Goal: Information Seeking & Learning: Check status

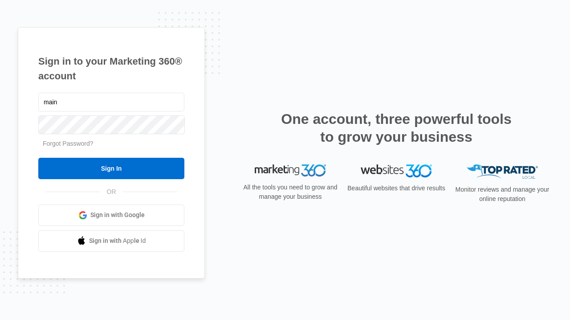
type input "[EMAIL_ADDRESS][DOMAIN_NAME]"
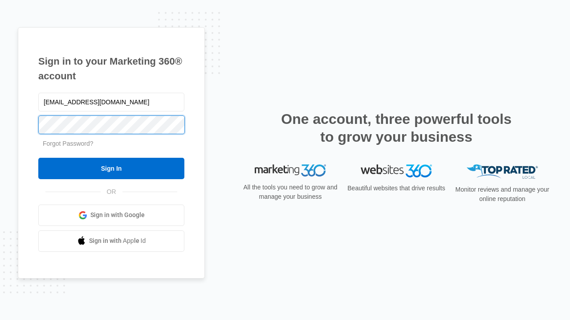
click at [38, 158] on input "Sign In" at bounding box center [111, 168] width 146 height 21
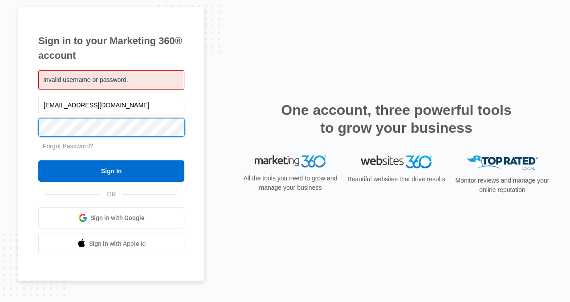
click at [38, 160] on input "Sign In" at bounding box center [111, 170] width 146 height 21
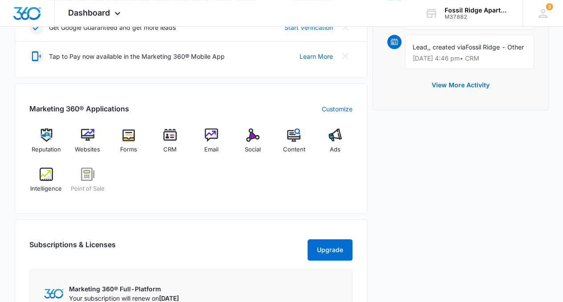
scroll to position [287, 0]
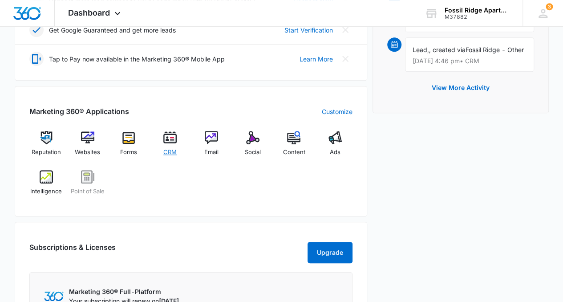
click at [178, 136] on div "CRM" at bounding box center [170, 147] width 34 height 32
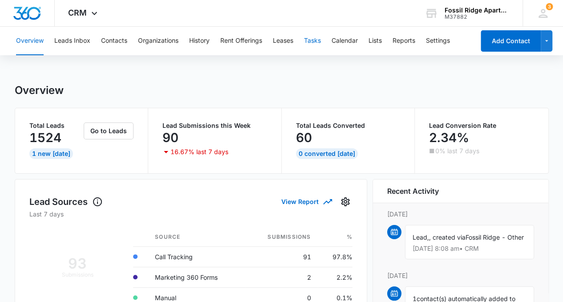
click at [308, 45] on button "Tasks" at bounding box center [312, 41] width 17 height 28
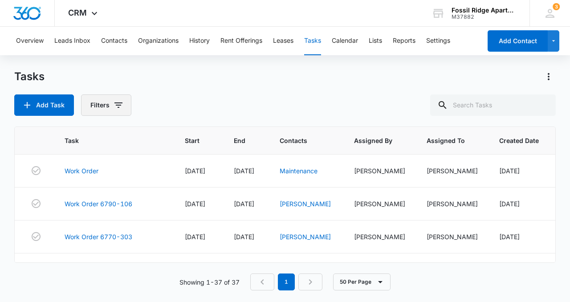
click at [114, 110] on button "Filters" at bounding box center [106, 104] width 50 height 21
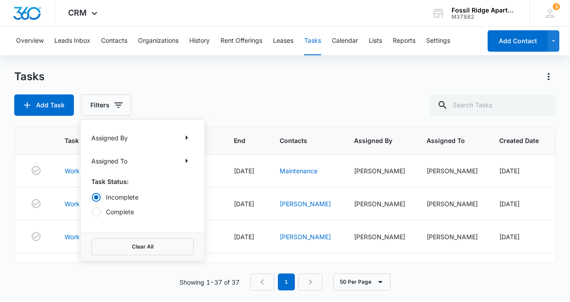
click at [119, 132] on div "Assigned By" at bounding box center [142, 137] width 102 height 14
click at [115, 158] on p "Assigned To" at bounding box center [109, 160] width 36 height 9
click at [188, 164] on icon "Show Assigned To filters" at bounding box center [186, 160] width 11 height 11
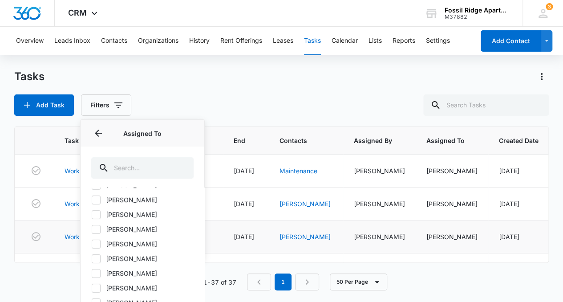
scroll to position [43, 0]
click at [98, 228] on icon at bounding box center [96, 228] width 8 height 8
click at [92, 228] on input "[PERSON_NAME]" at bounding box center [91, 228] width 0 height 0
checkbox input "true"
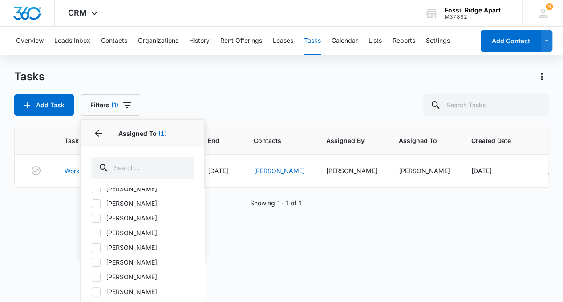
scroll to position [132, 0]
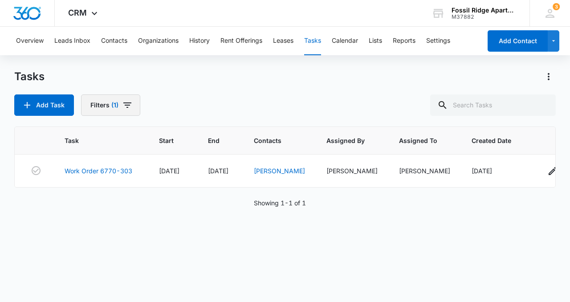
click at [125, 104] on icon "button" at bounding box center [127, 105] width 11 height 11
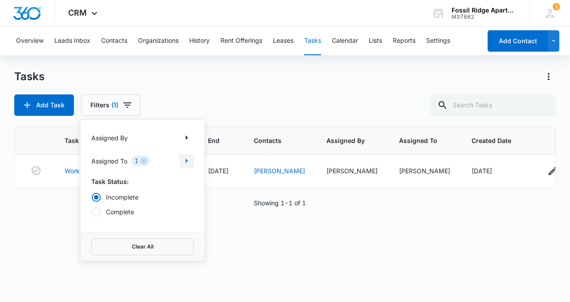
click at [184, 162] on icon "Show Assigned To filters" at bounding box center [186, 160] width 11 height 11
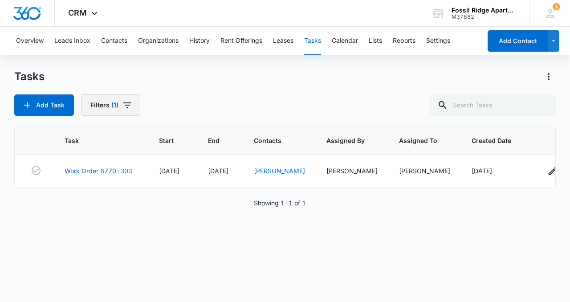
click at [130, 108] on icon "button" at bounding box center [127, 105] width 11 height 11
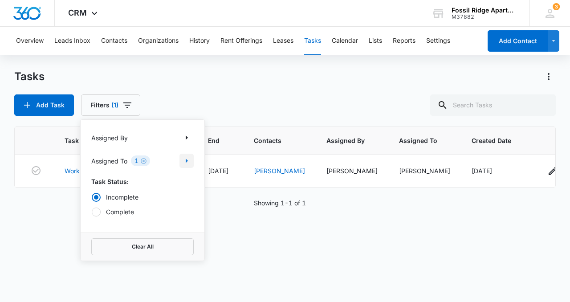
click at [184, 161] on icon "Show Assigned To filters" at bounding box center [186, 160] width 11 height 11
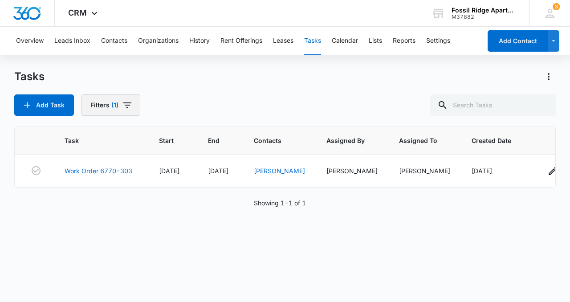
click at [131, 104] on icon "button" at bounding box center [127, 105] width 11 height 11
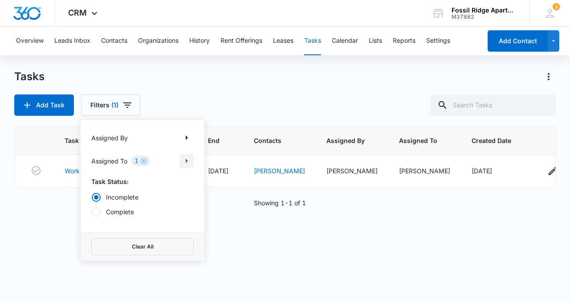
click at [184, 158] on icon "Show Assigned To filters" at bounding box center [186, 160] width 11 height 11
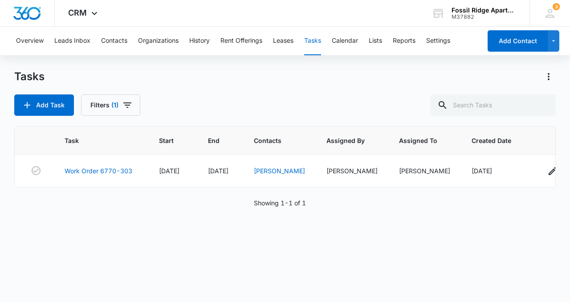
click at [565, 299] on main "Tasks Add Task Filters (1) Task Start End Contacts Assigned By Assigned To Crea…" at bounding box center [285, 185] width 570 height 232
click at [122, 103] on icon "button" at bounding box center [127, 105] width 11 height 11
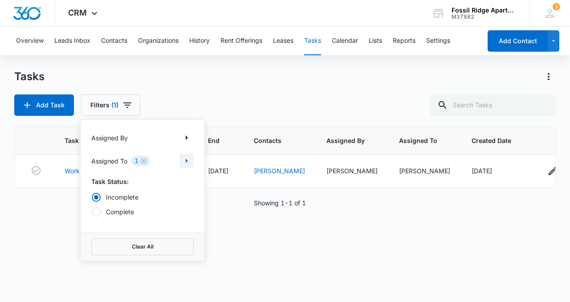
click at [190, 158] on icon "Show Assigned To filters" at bounding box center [186, 160] width 11 height 11
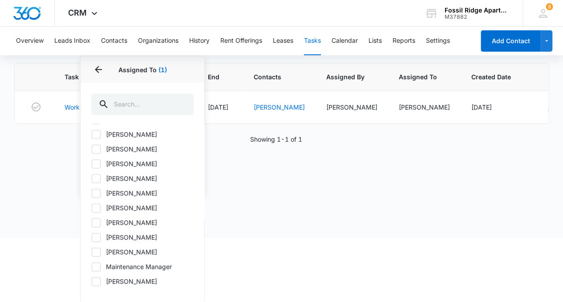
click at [96, 268] on icon at bounding box center [96, 267] width 8 height 8
click at [92, 267] on input "Maintenance Manager" at bounding box center [91, 266] width 0 height 0
checkbox input "true"
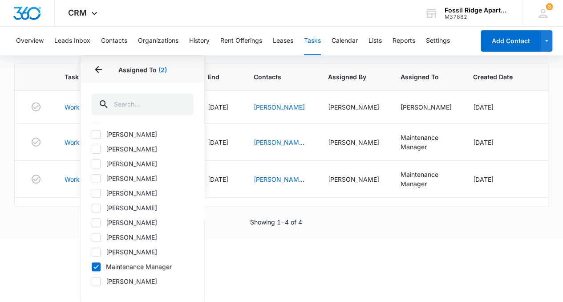
click at [94, 207] on icon at bounding box center [95, 208] width 5 height 4
click at [92, 207] on input "[PERSON_NAME]" at bounding box center [91, 207] width 0 height 0
checkbox input "true"
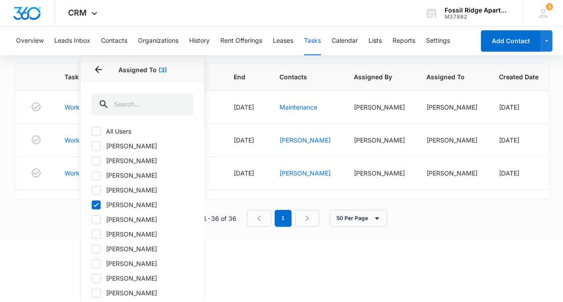
scroll to position [0, 0]
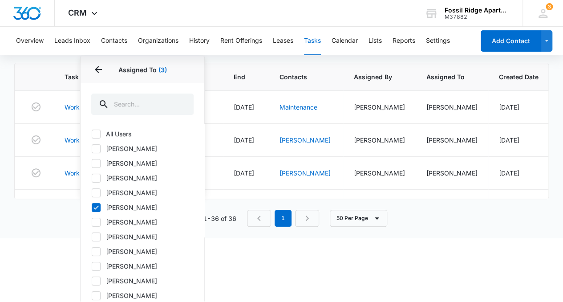
click at [501, 238] on html "CRM Apps Reputation Websites Forms CRM Email Social POS Content Ads Intelligenc…" at bounding box center [281, 87] width 563 height 302
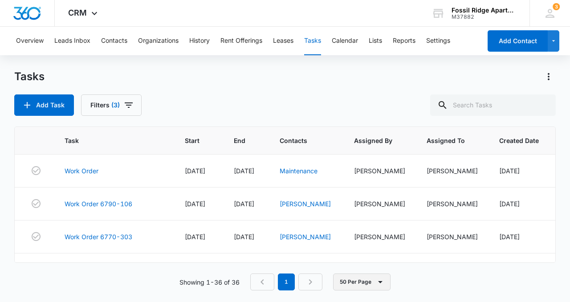
click at [370, 280] on button "50 Per Page" at bounding box center [361, 281] width 57 height 17
click at [368, 258] on div "50 Per Page" at bounding box center [363, 255] width 37 height 6
click at [360, 282] on button "50 Per Page" at bounding box center [361, 281] width 57 height 17
click at [363, 260] on button "50 Per Page" at bounding box center [368, 255] width 69 height 13
click at [544, 244] on td "[DATE]" at bounding box center [525, 236] width 74 height 33
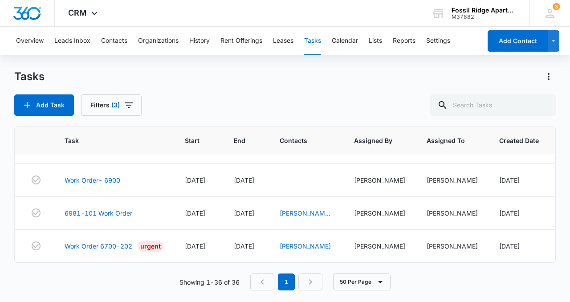
scroll to position [1134, 0]
click at [115, 241] on link "Work Order 6700-202" at bounding box center [99, 245] width 68 height 9
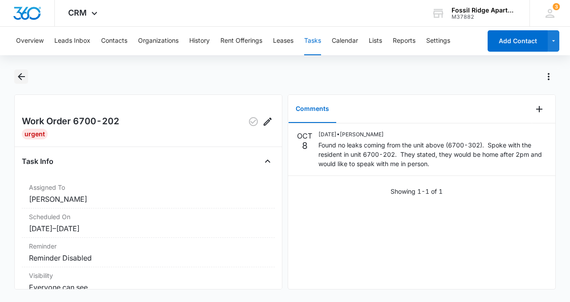
click at [22, 77] on icon "Back" at bounding box center [21, 76] width 7 height 7
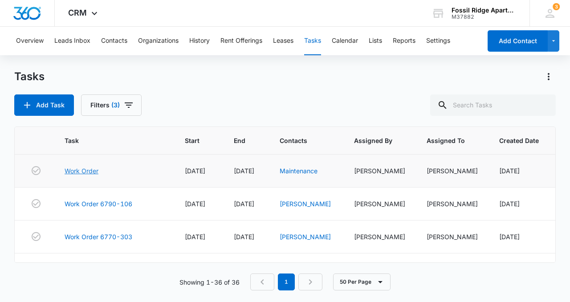
click at [76, 174] on link "Work Order" at bounding box center [82, 170] width 34 height 9
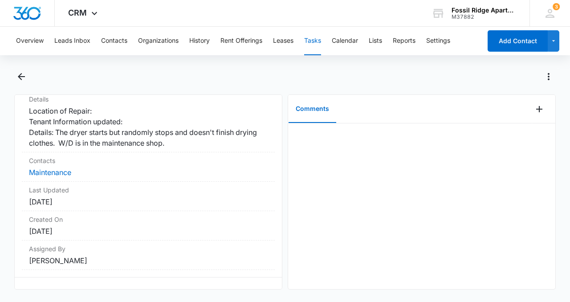
scroll to position [217, 0]
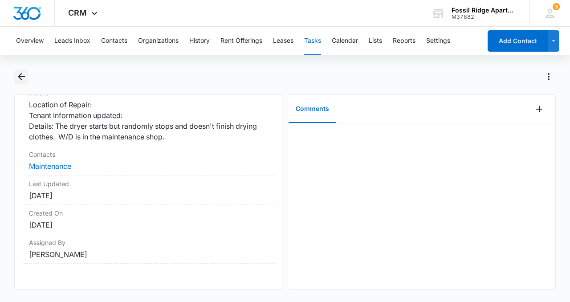
click at [20, 80] on icon "Back" at bounding box center [21, 76] width 11 height 11
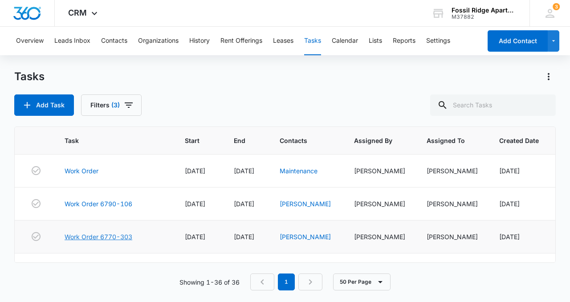
click at [89, 240] on link "Work Order 6770-303" at bounding box center [99, 236] width 68 height 9
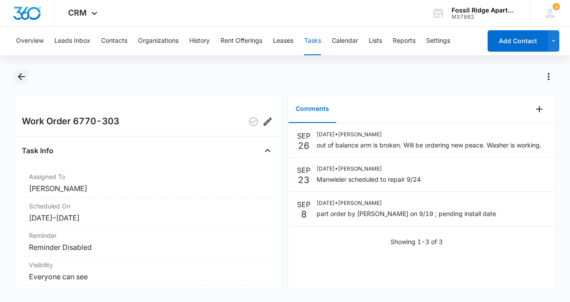
click at [22, 77] on icon "Back" at bounding box center [21, 76] width 7 height 7
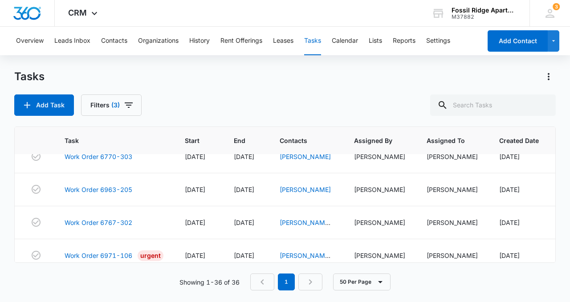
scroll to position [89, 0]
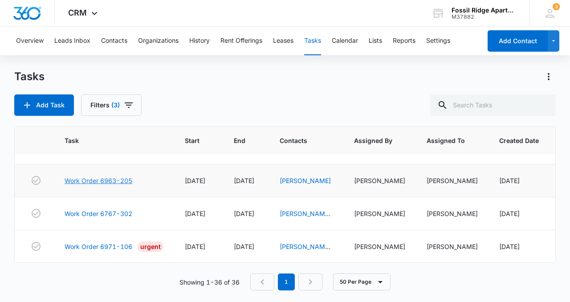
click at [97, 185] on link "Work Order 6963-205" at bounding box center [99, 180] width 68 height 9
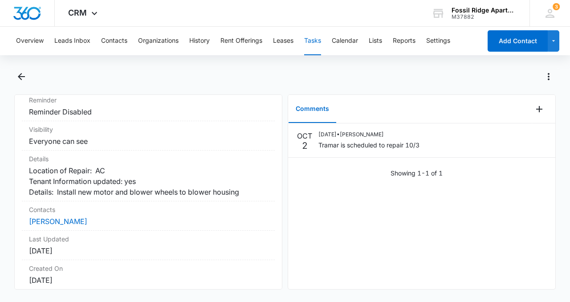
scroll to position [136, 0]
click at [20, 83] on button "Back" at bounding box center [21, 76] width 14 height 14
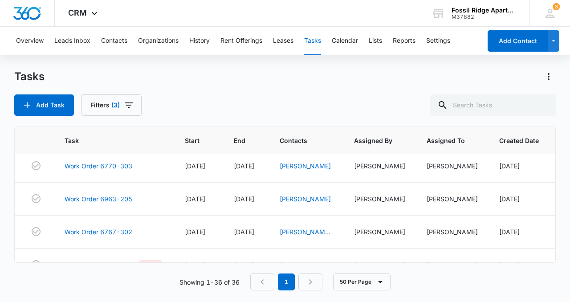
scroll to position [71, 0]
click at [123, 203] on link "Work Order 6963-205" at bounding box center [99, 198] width 68 height 9
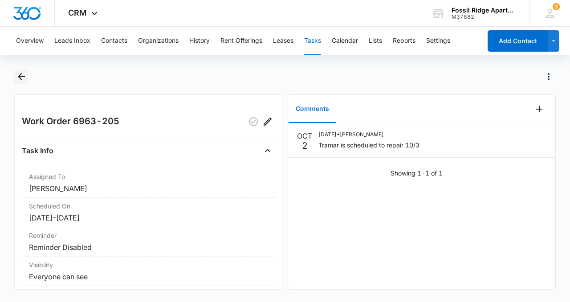
click at [24, 74] on icon "Back" at bounding box center [21, 76] width 11 height 11
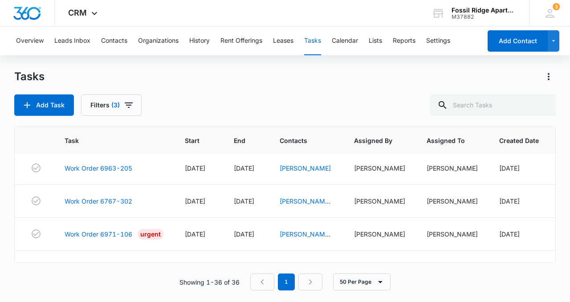
scroll to position [107, 0]
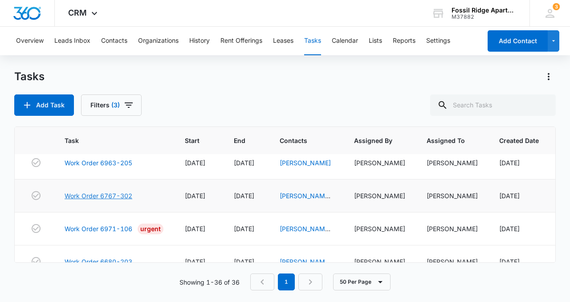
click at [87, 200] on link "Work Order 6767-302" at bounding box center [99, 195] width 68 height 9
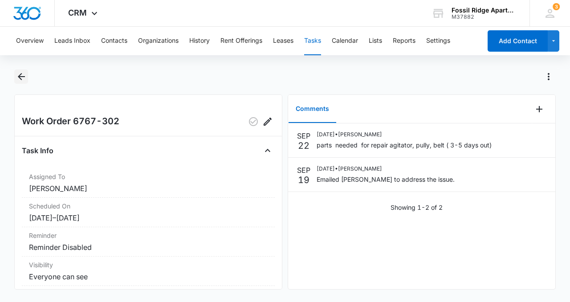
click at [24, 77] on icon "Back" at bounding box center [21, 76] width 7 height 7
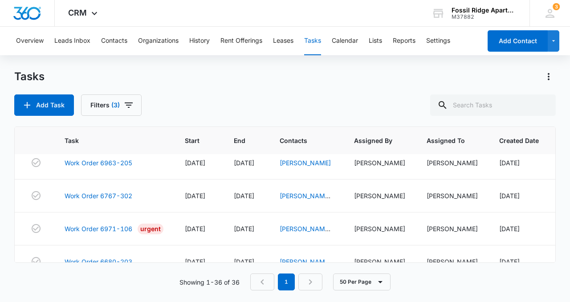
scroll to position [125, 0]
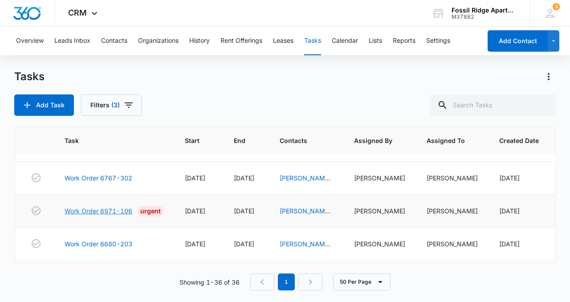
click at [73, 215] on link "Work Order 6971-106" at bounding box center [99, 210] width 68 height 9
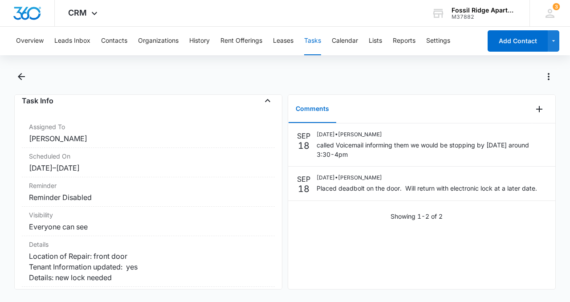
scroll to position [6, 0]
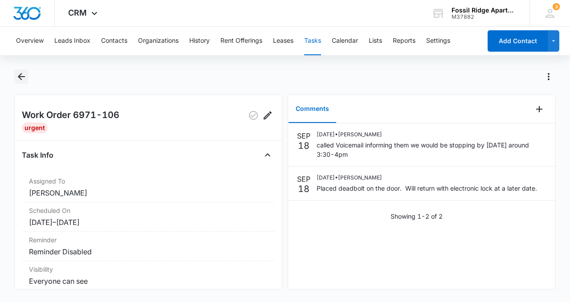
click icon "Back"
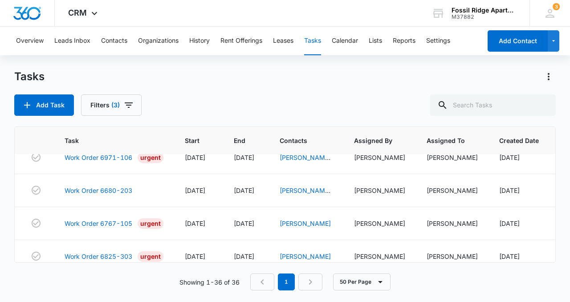
scroll to position [196, 0]
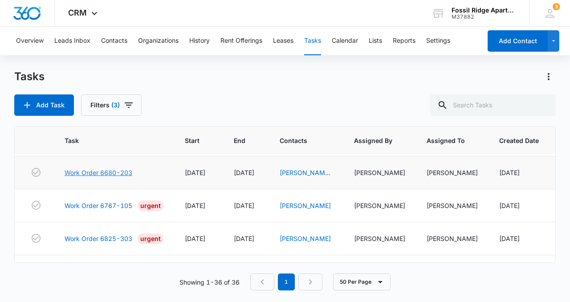
click link "Work Order 6680-203"
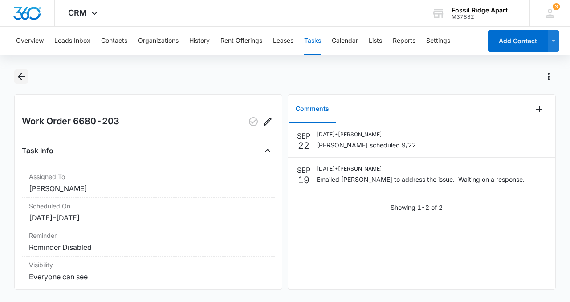
click at [22, 74] on icon "Back" at bounding box center [21, 76] width 11 height 11
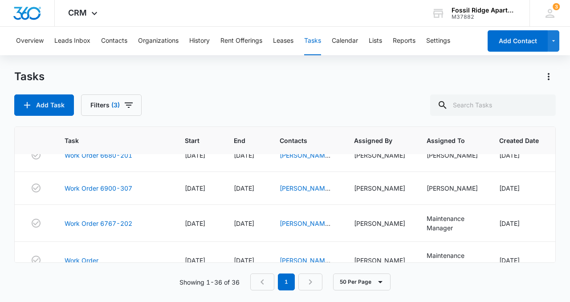
scroll to position [434, 0]
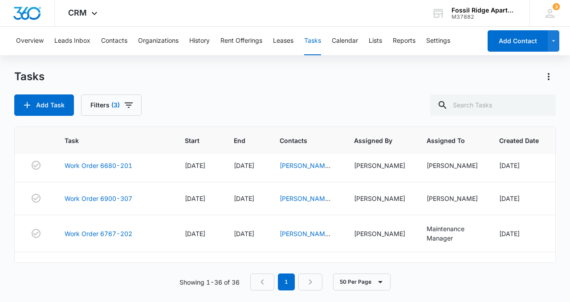
click at [123, 137] on link "Work Order 6981-208" at bounding box center [99, 132] width 68 height 9
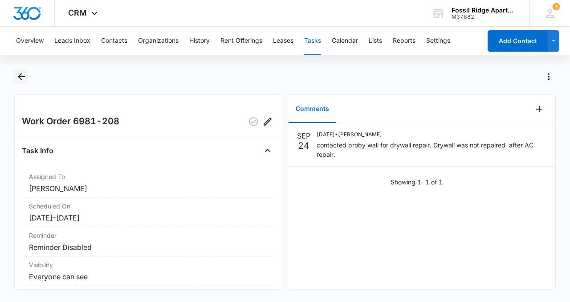
click at [17, 74] on icon "Back" at bounding box center [21, 76] width 11 height 11
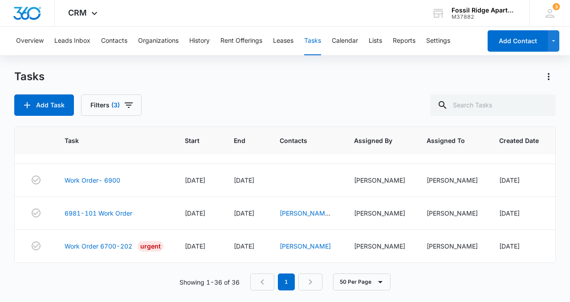
scroll to position [1134, 0]
click at [108, 243] on link "Work Order 6700-202" at bounding box center [99, 245] width 68 height 9
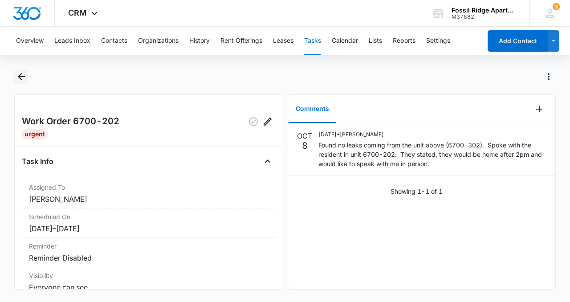
click at [16, 77] on icon "Back" at bounding box center [21, 76] width 11 height 11
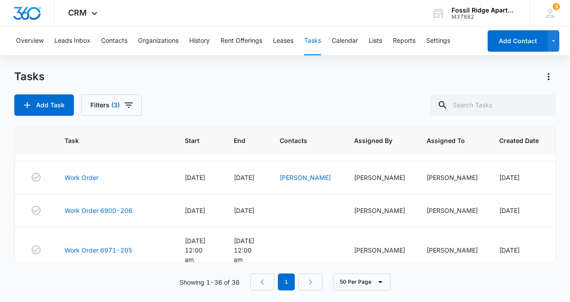
scroll to position [1134, 0]
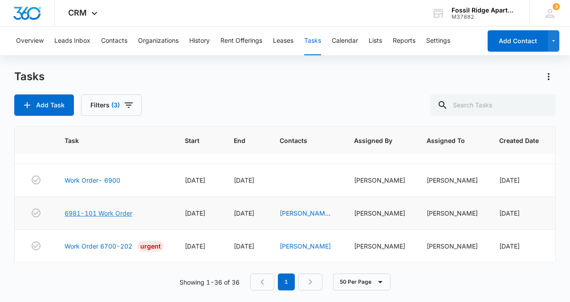
click at [83, 208] on link "6981-101 Work Order" at bounding box center [99, 212] width 68 height 9
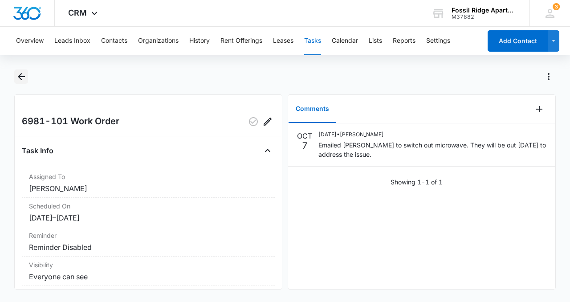
click at [22, 77] on icon "Back" at bounding box center [21, 76] width 11 height 11
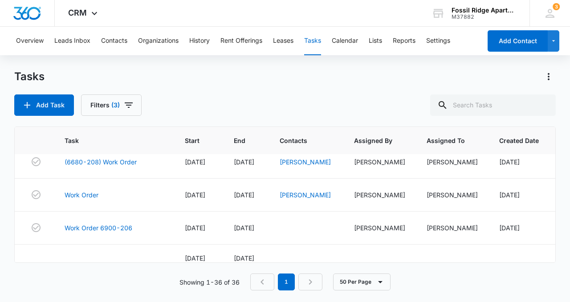
scroll to position [1134, 0]
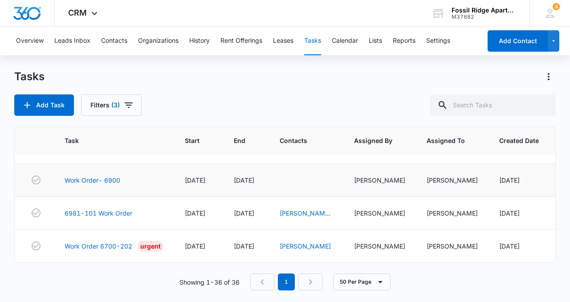
click at [103, 179] on td "Work Order- 6900" at bounding box center [114, 180] width 120 height 33
click at [103, 177] on link "Work Order- 6900" at bounding box center [93, 179] width 56 height 9
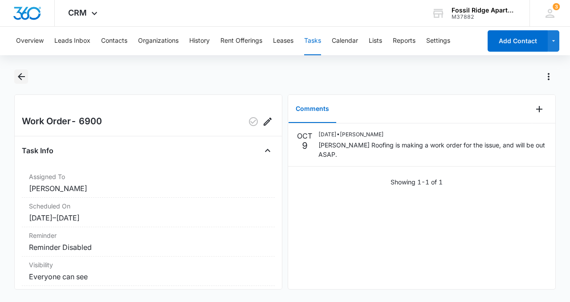
click at [17, 72] on icon "Back" at bounding box center [21, 76] width 11 height 11
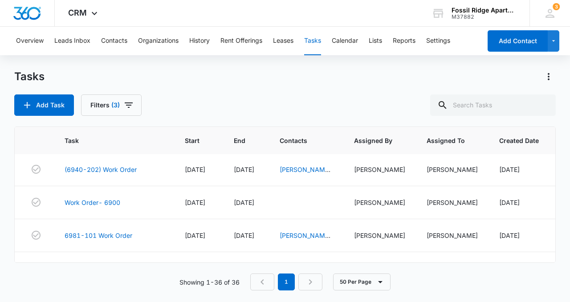
scroll to position [1063, 0]
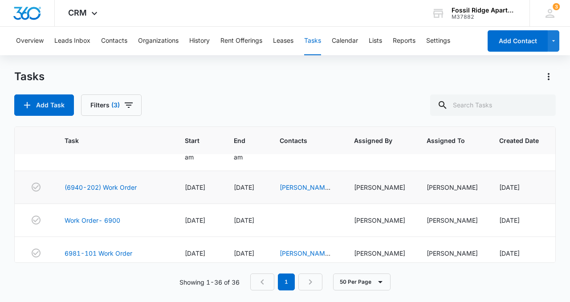
click at [126, 204] on td "(6940-202) Work Order" at bounding box center [114, 187] width 120 height 33
click at [124, 192] on link "(6940-202) Work Order" at bounding box center [101, 187] width 72 height 9
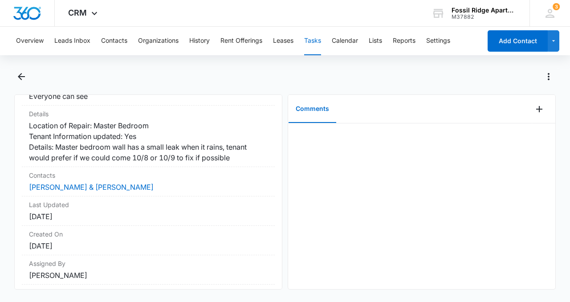
scroll to position [217, 0]
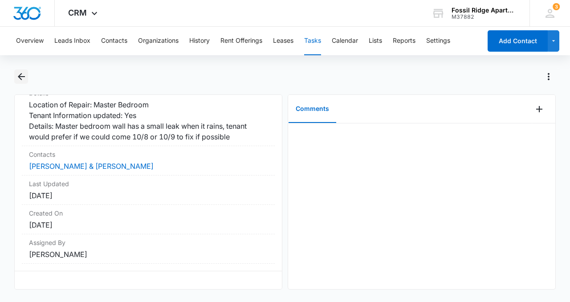
click at [18, 75] on icon "Back" at bounding box center [21, 76] width 11 height 11
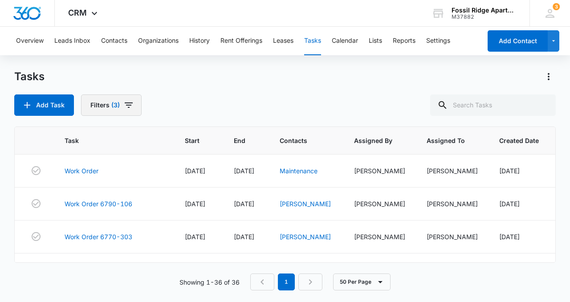
click at [128, 107] on icon "button" at bounding box center [129, 104] width 8 height 5
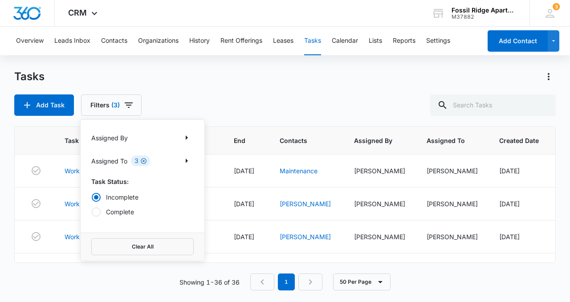
click at [142, 162] on icon "Clear" at bounding box center [143, 161] width 7 height 7
click at [119, 158] on p "Assigned To" at bounding box center [109, 160] width 36 height 9
click at [180, 160] on button "Show Assigned To filters" at bounding box center [186, 161] width 14 height 14
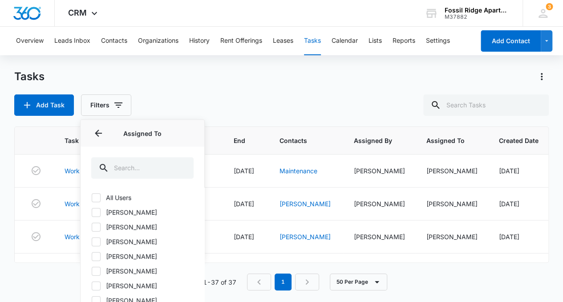
click at [135, 268] on label "[PERSON_NAME]" at bounding box center [142, 270] width 102 height 9
click at [92, 271] on input "[PERSON_NAME]" at bounding box center [91, 271] width 0 height 0
checkbox input "true"
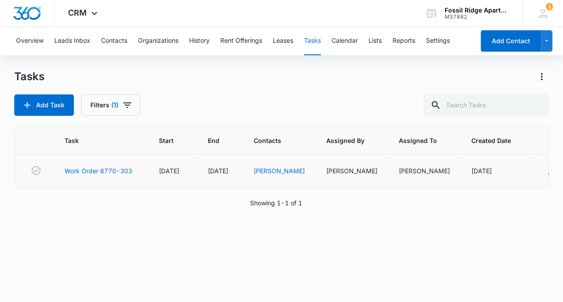
click at [225, 174] on span "[DATE]" at bounding box center [218, 171] width 20 height 8
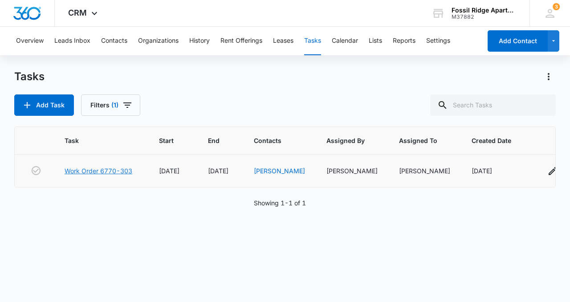
click at [122, 168] on link "Work Order 6770-303" at bounding box center [99, 170] width 68 height 9
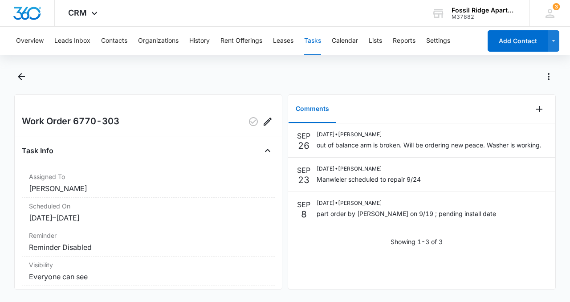
click at [234, 79] on div at bounding box center [294, 76] width 522 height 14
click at [22, 79] on icon "Back" at bounding box center [21, 76] width 11 height 11
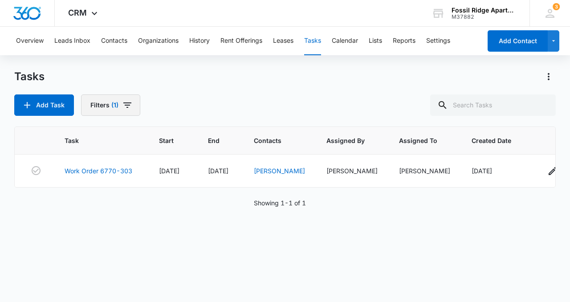
click at [123, 107] on icon "button" at bounding box center [127, 105] width 11 height 11
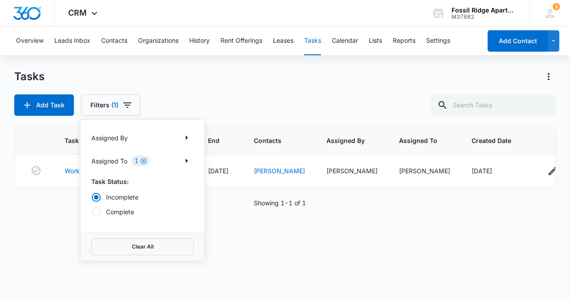
click at [143, 158] on icon "Clear" at bounding box center [143, 161] width 7 height 7
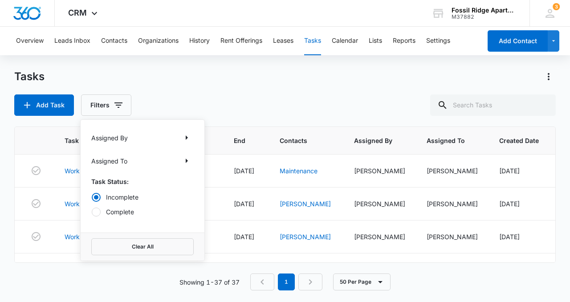
click at [129, 163] on div "Assigned To" at bounding box center [142, 161] width 102 height 14
click at [183, 158] on icon "Show Assigned To filters" at bounding box center [186, 160] width 11 height 11
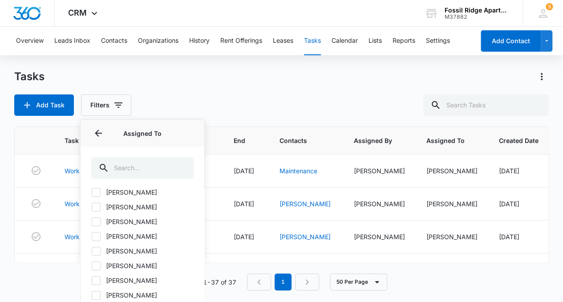
scroll to position [132, 0]
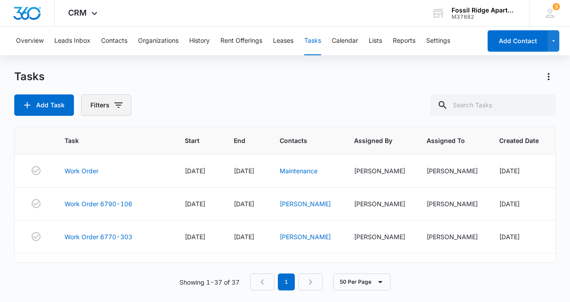
click at [117, 105] on icon "button" at bounding box center [118, 104] width 8 height 5
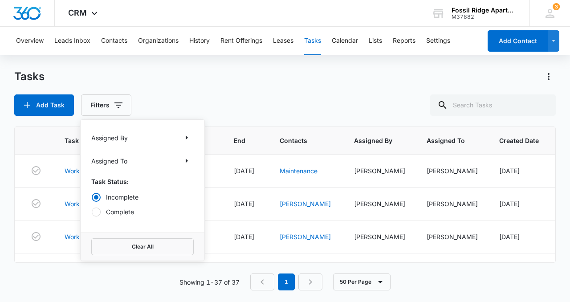
click at [165, 166] on div "Assigned To" at bounding box center [142, 161] width 102 height 14
click at [183, 161] on icon "Show Assigned To filters" at bounding box center [186, 160] width 11 height 11
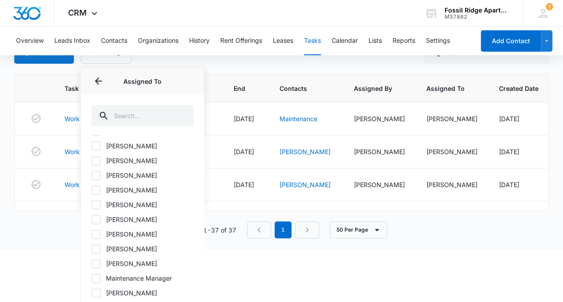
scroll to position [64, 0]
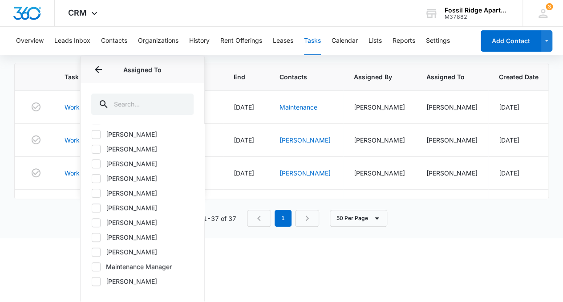
click at [116, 268] on label "Maintenance Manager" at bounding box center [142, 266] width 102 height 9
click at [92, 267] on input "Maintenance Manager" at bounding box center [91, 266] width 0 height 0
checkbox input "true"
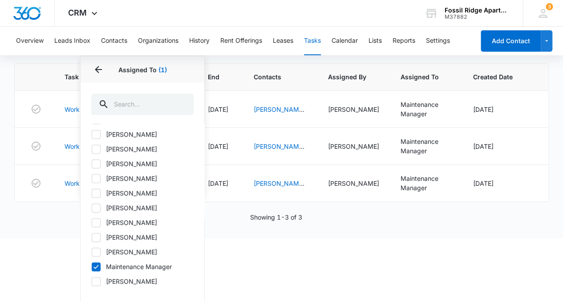
click at [62, 238] on html "CRM Apps Reputation Websites Forms CRM Email Social POS Content Ads Intelligenc…" at bounding box center [281, 87] width 563 height 302
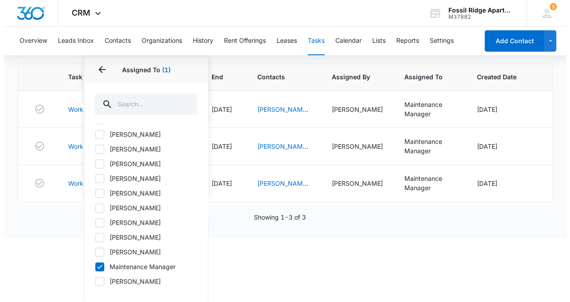
scroll to position [0, 0]
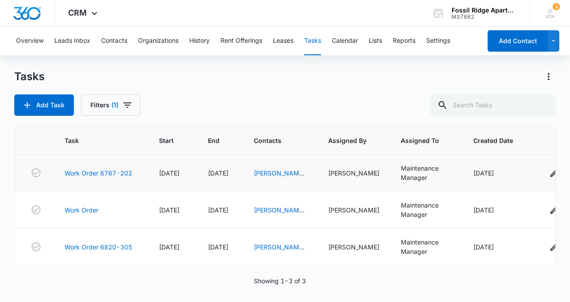
click at [115, 167] on td "Work Order 6767-202" at bounding box center [101, 172] width 94 height 37
click at [114, 170] on link "Work Order 6767-202" at bounding box center [99, 172] width 68 height 9
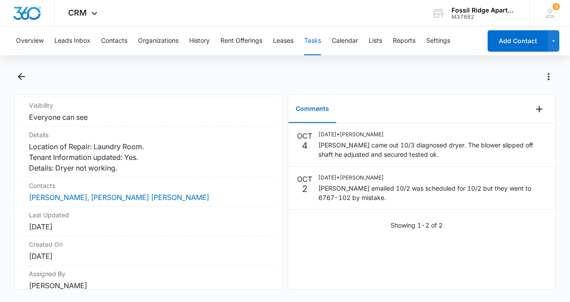
scroll to position [152, 0]
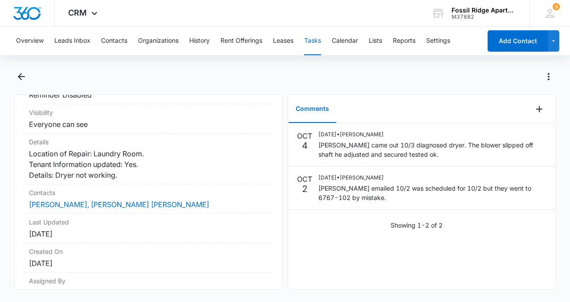
click at [311, 227] on div "Showing 1-2 of 2" at bounding box center [421, 224] width 267 height 9
click at [21, 73] on icon "Back" at bounding box center [21, 76] width 11 height 11
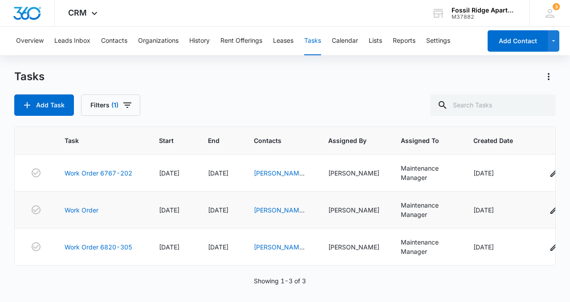
click at [88, 220] on td "Work Order" at bounding box center [101, 209] width 94 height 37
click at [92, 211] on link "Work Order" at bounding box center [82, 209] width 34 height 9
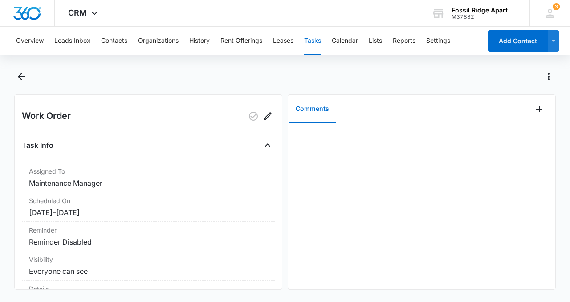
scroll to position [3, 0]
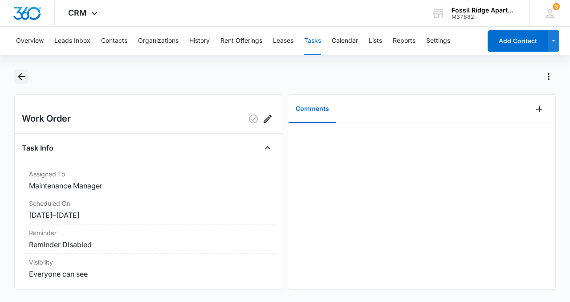
click at [19, 70] on button "Back" at bounding box center [21, 76] width 14 height 14
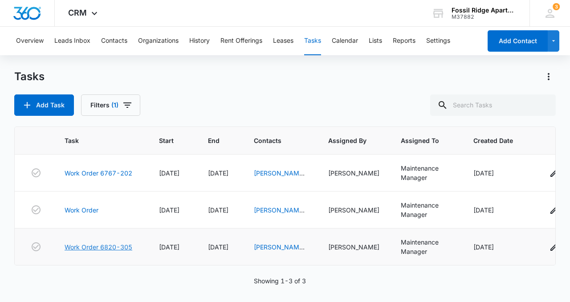
click at [91, 243] on link "Work Order 6820-305" at bounding box center [99, 246] width 68 height 9
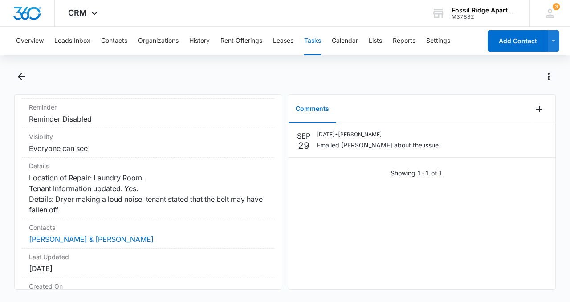
scroll to position [95, 0]
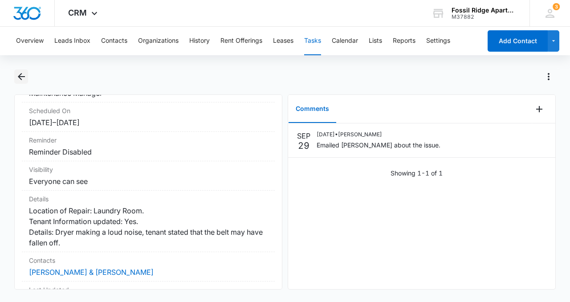
click at [24, 76] on icon "Back" at bounding box center [21, 76] width 11 height 11
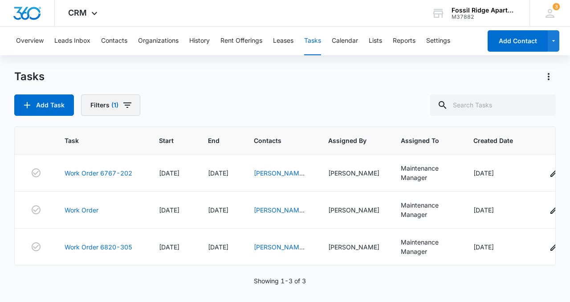
click at [117, 100] on button "Filters (1)" at bounding box center [110, 104] width 59 height 21
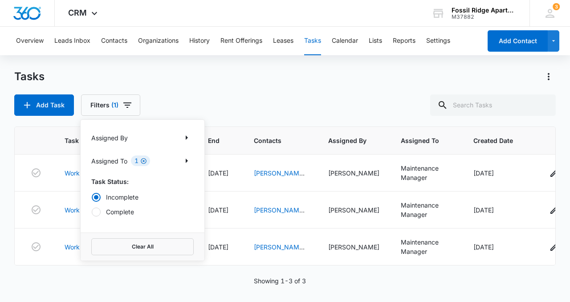
click at [142, 160] on icon "Clear" at bounding box center [143, 161] width 7 height 7
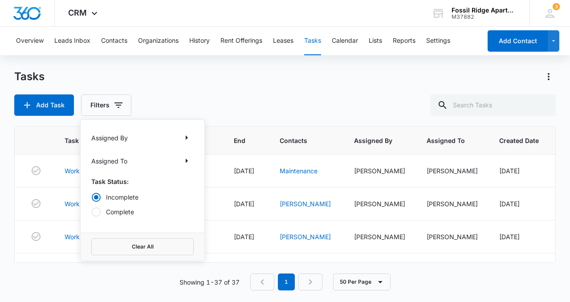
click at [166, 107] on div "Add Task Filters Assigned By Assigned To Task Status: Incomplete Complete Clear…" at bounding box center [284, 104] width 541 height 21
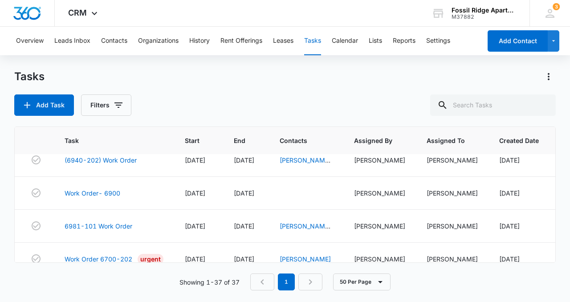
scroll to position [1117, 0]
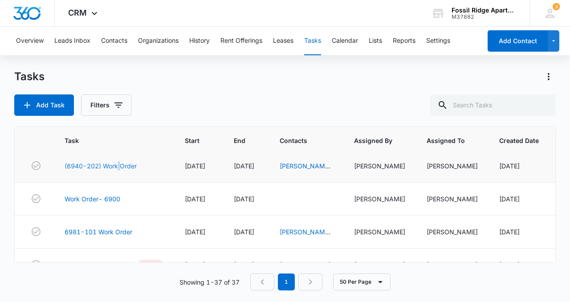
drag, startPoint x: 120, startPoint y: 183, endPoint x: 118, endPoint y: 191, distance: 7.8
click at [118, 183] on td "(6940-202) Work Order" at bounding box center [114, 166] width 120 height 33
click at [118, 171] on link "(6940-202) Work Order" at bounding box center [101, 165] width 72 height 9
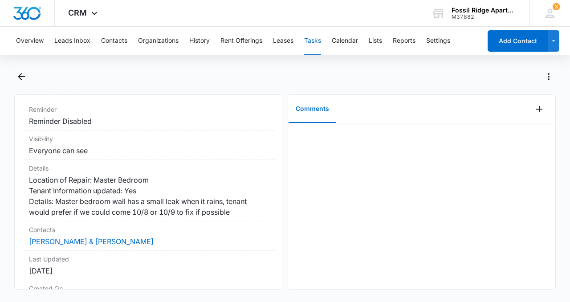
scroll to position [131, 0]
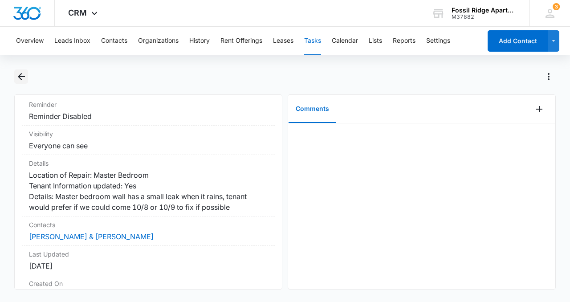
click at [19, 78] on icon "Back" at bounding box center [21, 76] width 7 height 7
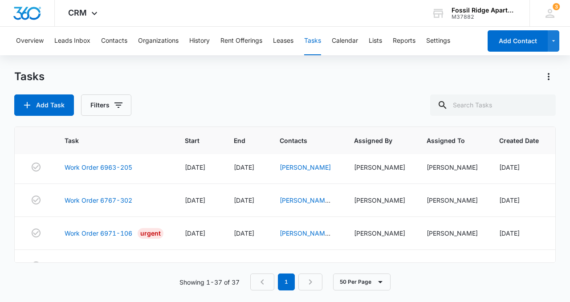
scroll to position [107, 0]
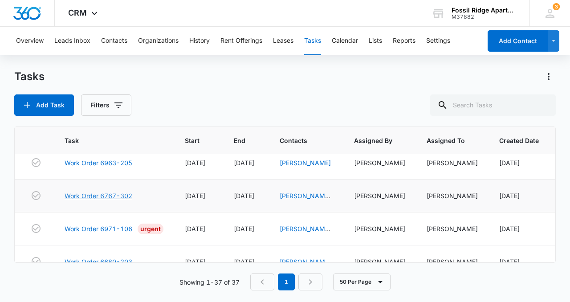
click at [93, 200] on link "Work Order 6767-302" at bounding box center [99, 195] width 68 height 9
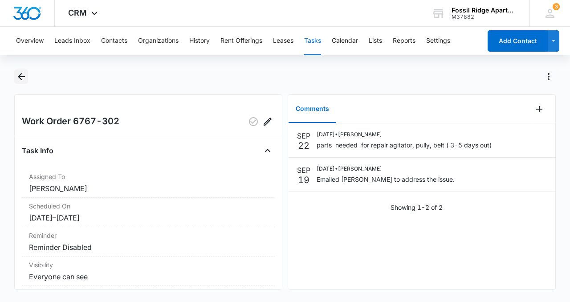
click at [21, 71] on icon "Back" at bounding box center [21, 76] width 11 height 11
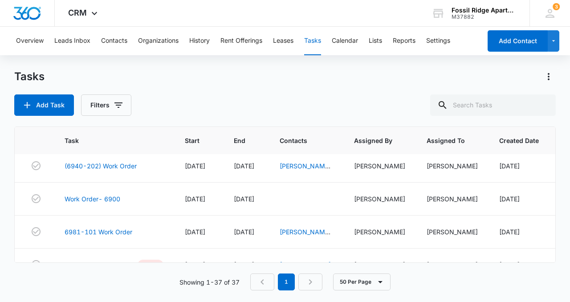
scroll to position [1100, 0]
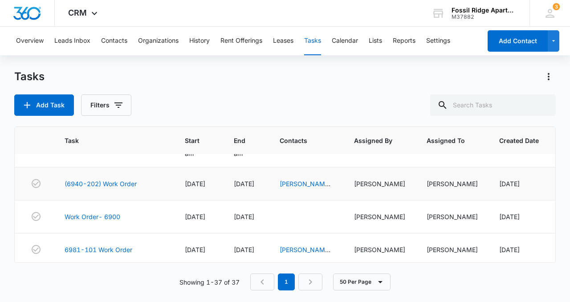
click at [123, 200] on td "(6940-202) Work Order" at bounding box center [114, 183] width 120 height 33
click at [125, 188] on link "(6940-202) Work Order" at bounding box center [101, 183] width 72 height 9
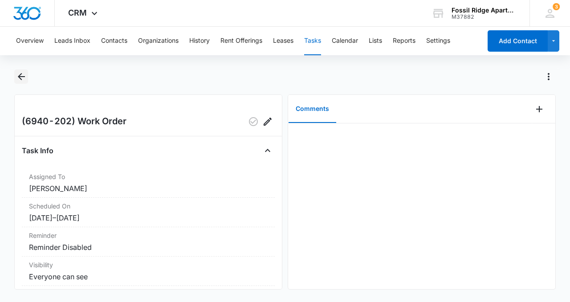
click at [18, 74] on icon "Back" at bounding box center [21, 76] width 11 height 11
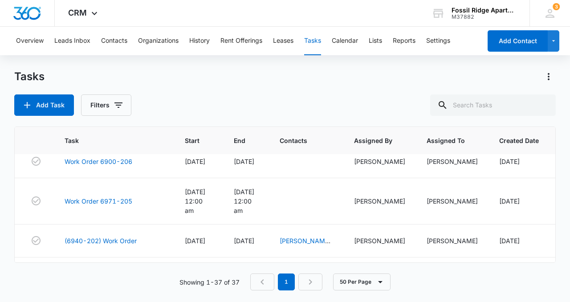
scroll to position [1039, 0]
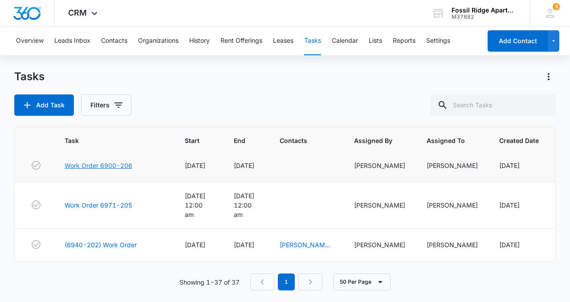
click at [116, 170] on link "Work Order 6900-206" at bounding box center [99, 165] width 68 height 9
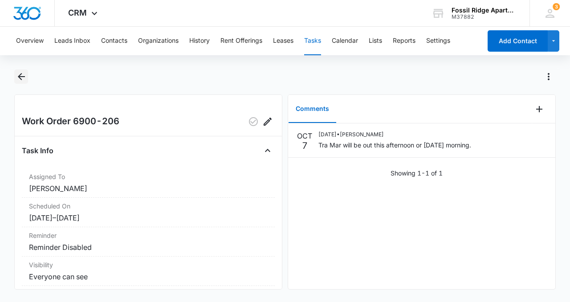
click at [19, 79] on icon "Back" at bounding box center [21, 76] width 11 height 11
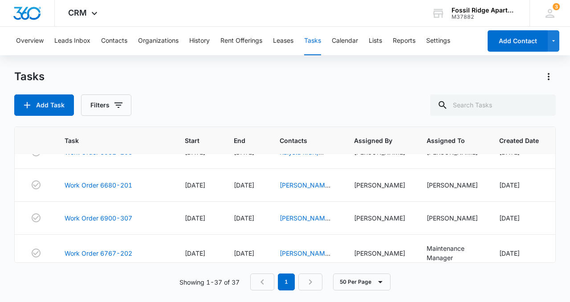
scroll to position [457, 0]
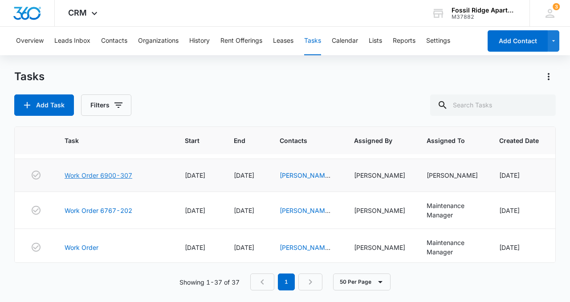
click at [90, 180] on link "Work Order 6900-307" at bounding box center [99, 175] width 68 height 9
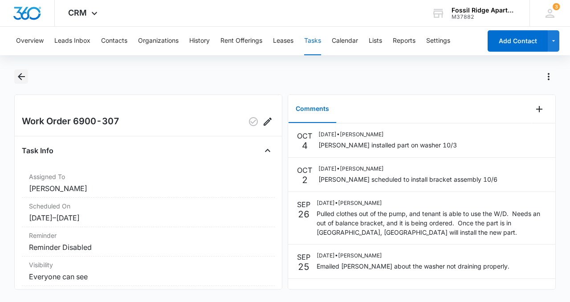
click at [21, 79] on icon "Back" at bounding box center [21, 76] width 7 height 7
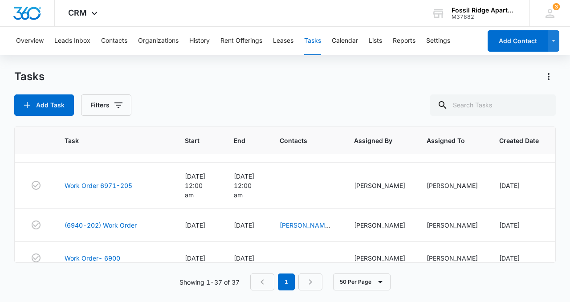
scroll to position [946, 0]
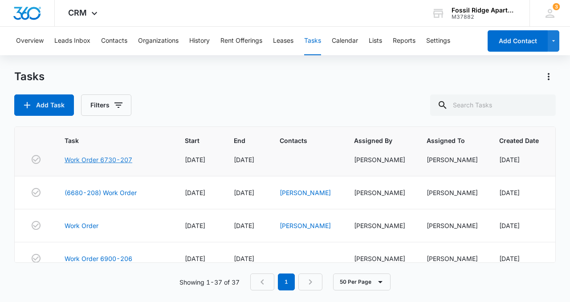
click at [131, 164] on link "Work Order 6730-207" at bounding box center [99, 159] width 68 height 9
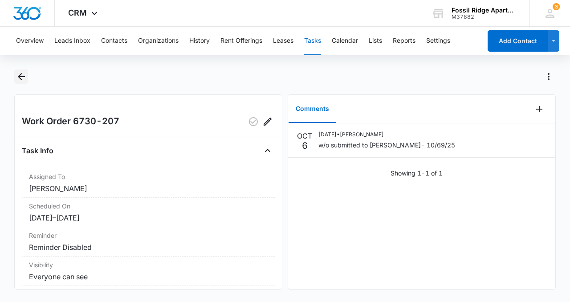
click at [27, 77] on button "Back" at bounding box center [21, 76] width 14 height 14
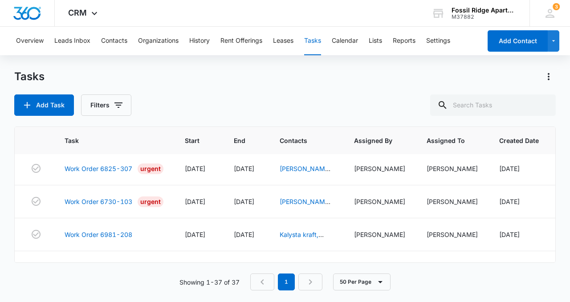
scroll to position [346, 0]
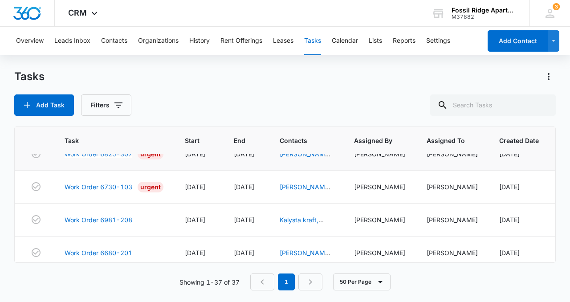
click at [117, 158] on link "Work Order 6825-307" at bounding box center [99, 153] width 68 height 9
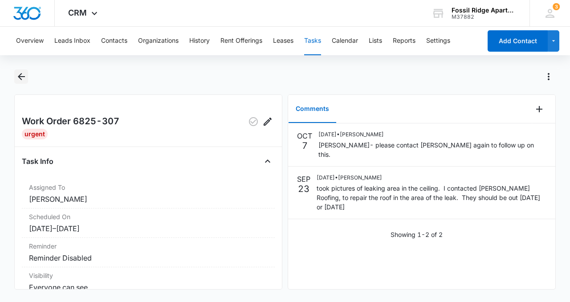
click at [20, 75] on icon "Back" at bounding box center [21, 76] width 11 height 11
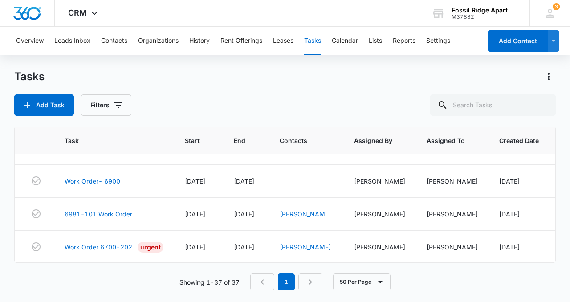
scroll to position [1117, 0]
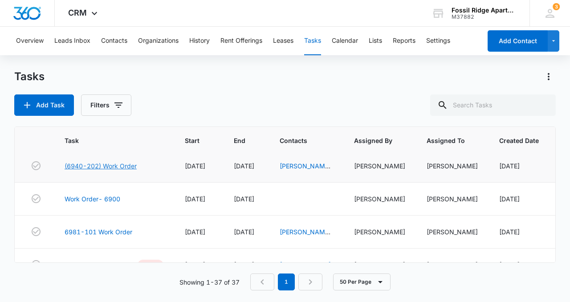
click at [96, 171] on link "(6940-202) Work Order" at bounding box center [101, 165] width 72 height 9
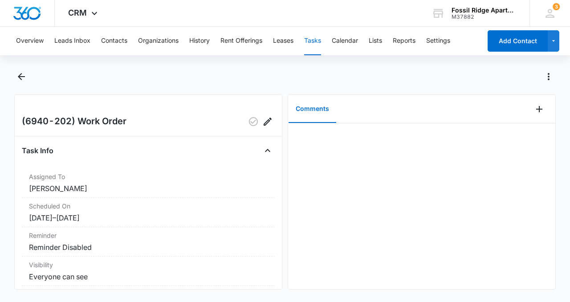
click at [271, 173] on div "(6940-202) Work Order Task Info Assigned To Leotis Johnson Scheduled On 10/7/25…" at bounding box center [148, 191] width 268 height 195
click at [19, 73] on icon "Back" at bounding box center [21, 76] width 11 height 11
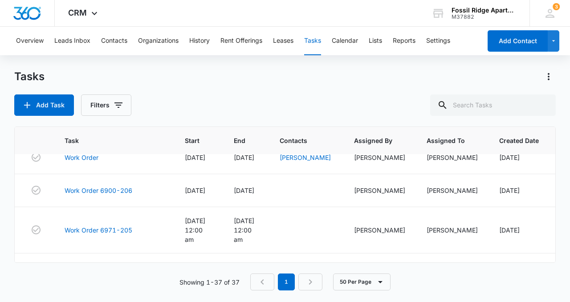
scroll to position [1007, 0]
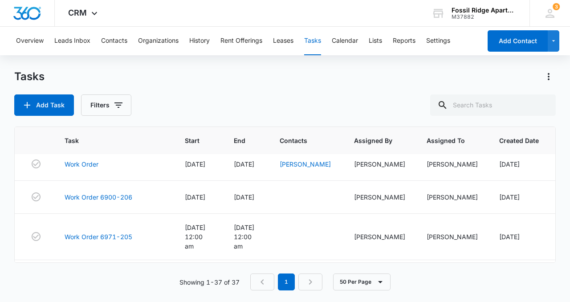
click at [121, 136] on link "(6680-208) Work Order" at bounding box center [101, 130] width 72 height 9
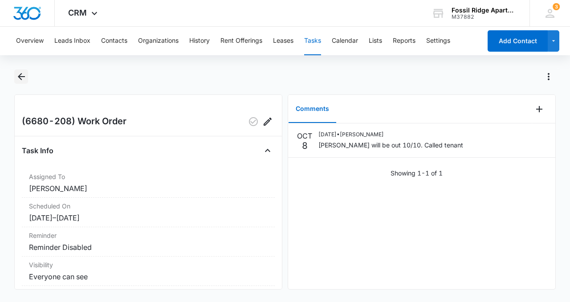
click at [22, 76] on icon "Back" at bounding box center [21, 76] width 11 height 11
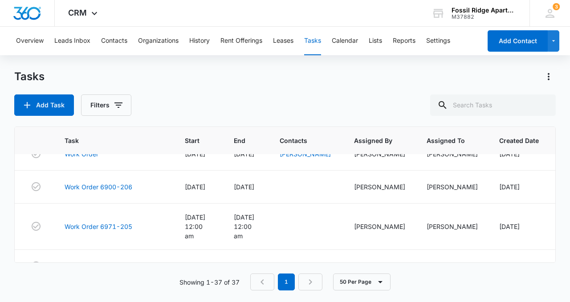
scroll to position [1171, 0]
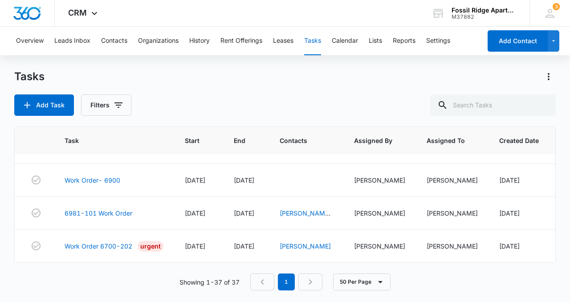
click at [537, 295] on div "Tasks Add Task Filters Task Start End Contacts Assigned By Assigned To Created …" at bounding box center [284, 185] width 541 height 232
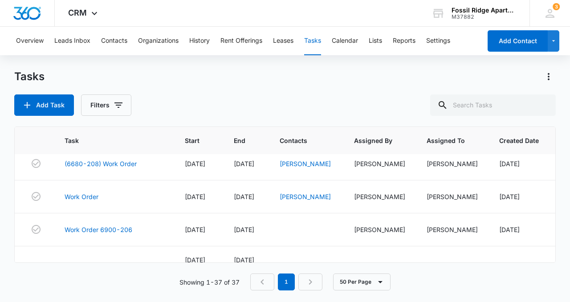
scroll to position [957, 0]
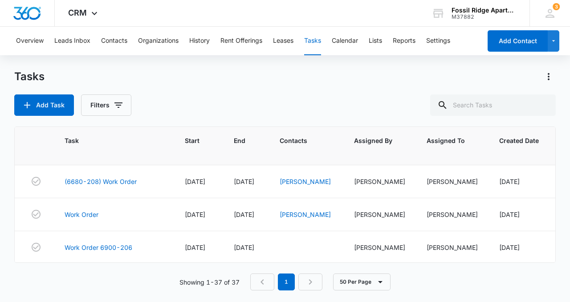
click at [117, 165] on td "Work Order 6730-207" at bounding box center [114, 148] width 120 height 33
click at [120, 153] on link "Work Order 6730-207" at bounding box center [99, 148] width 68 height 9
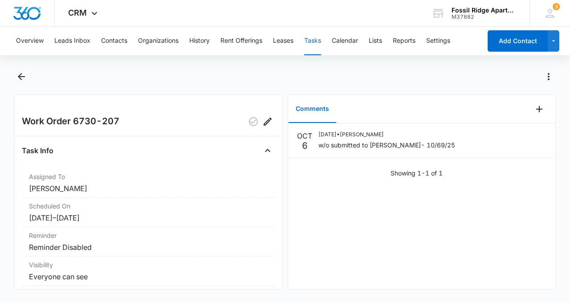
click at [16, 68] on div "Overview Leads Inbox Contacts Organizations History Rent Offerings Leases Tasks…" at bounding box center [285, 163] width 570 height 273
click at [17, 71] on icon "Back" at bounding box center [21, 76] width 11 height 11
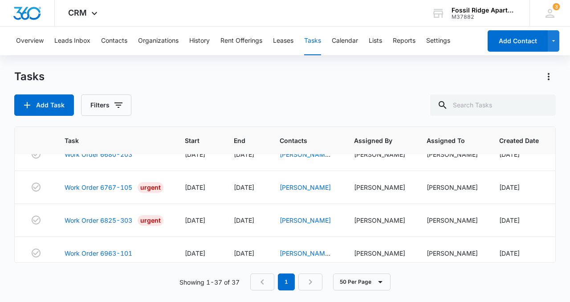
scroll to position [346, 0]
click at [115, 158] on link "Work Order 6825-307" at bounding box center [99, 153] width 68 height 9
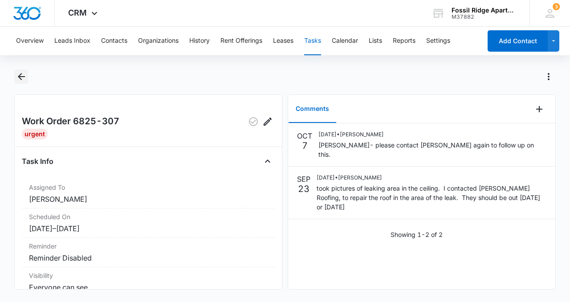
click at [22, 77] on icon "Back" at bounding box center [21, 76] width 11 height 11
